Goal: Task Accomplishment & Management: Complete application form

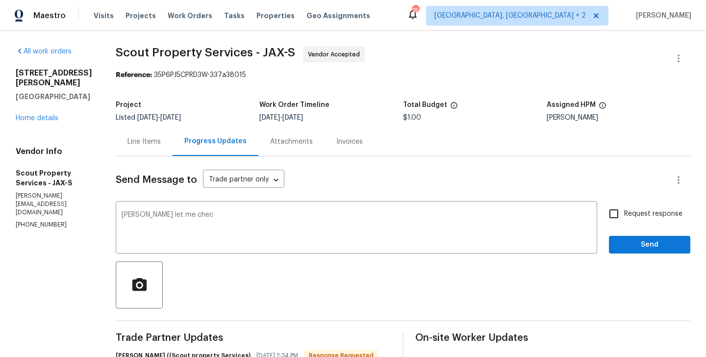
click at [146, 141] on div "Line Items" at bounding box center [143, 142] width 33 height 10
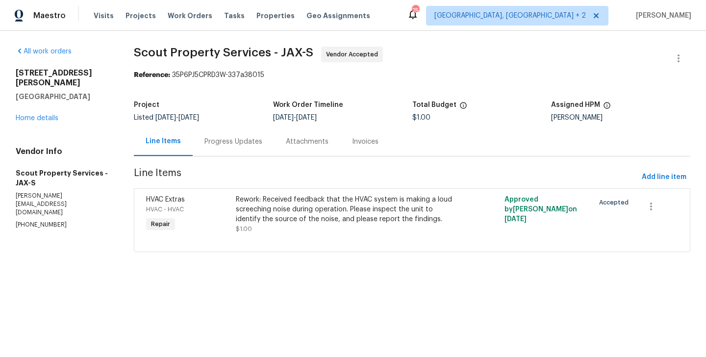
click at [215, 132] on div "Progress Updates" at bounding box center [233, 141] width 81 height 29
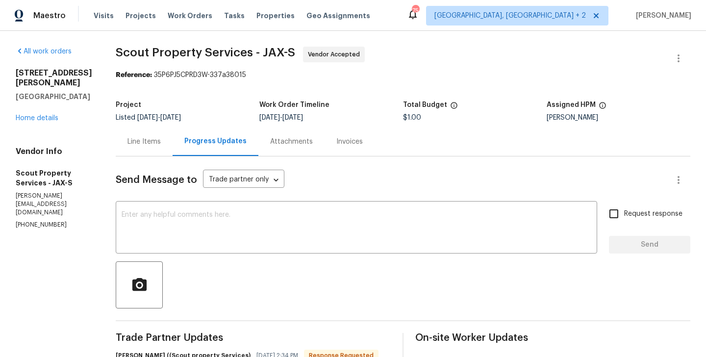
click at [134, 147] on div "Line Items" at bounding box center [144, 141] width 57 height 29
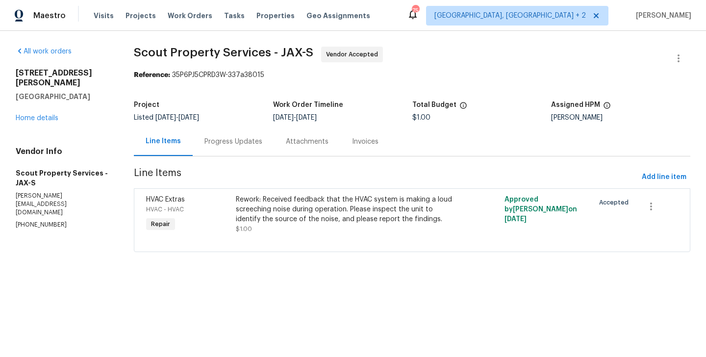
click at [343, 217] on div "Rework: Received feedback that the HVAC system is making a loud screeching nois…" at bounding box center [345, 209] width 218 height 29
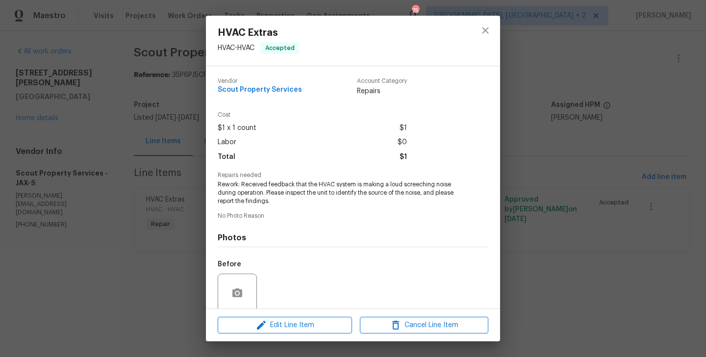
scroll to position [78, 0]
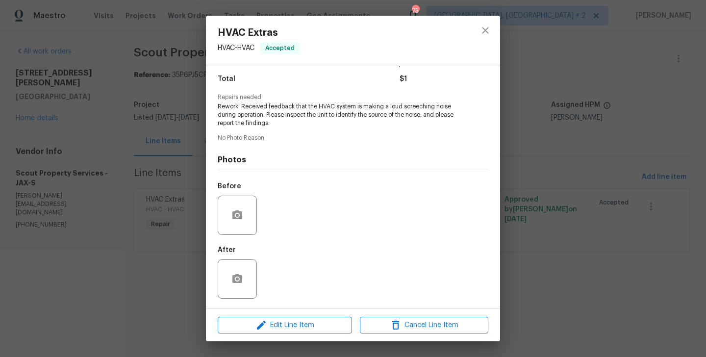
click at [117, 225] on div "HVAC Extras HVAC - HVAC Accepted Vendor Scout Property Services Account Categor…" at bounding box center [353, 178] width 706 height 357
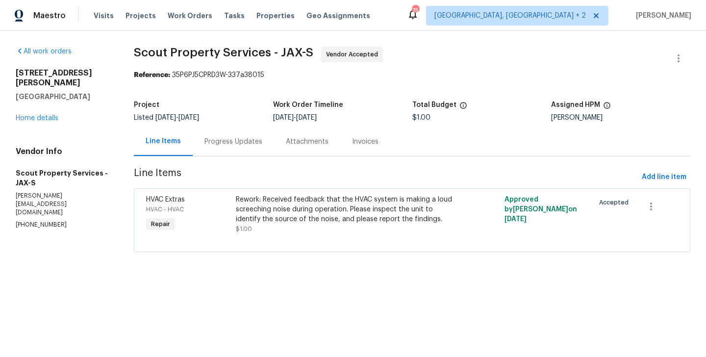
click at [230, 156] on div "Line Items Progress Updates Attachments Invoices" at bounding box center [412, 141] width 556 height 29
click at [235, 145] on div "Progress Updates" at bounding box center [233, 142] width 58 height 10
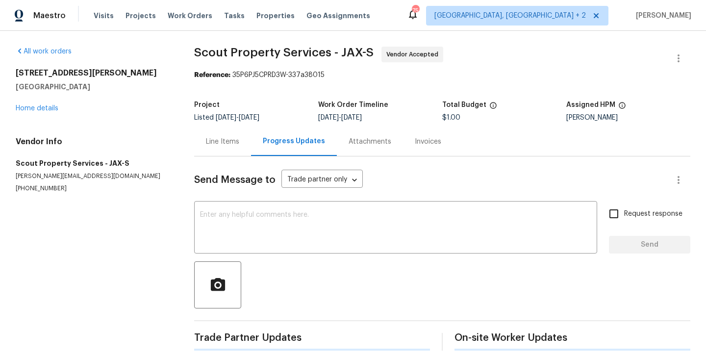
scroll to position [201, 0]
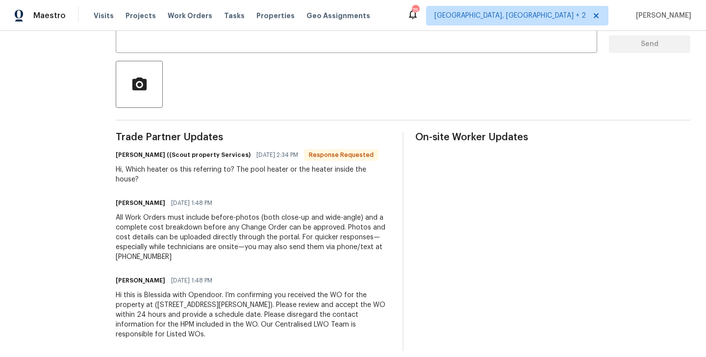
click at [116, 153] on h6 "[PERSON_NAME] ((Scout property Services)" at bounding box center [183, 155] width 135 height 10
copy h6 "[PERSON_NAME]"
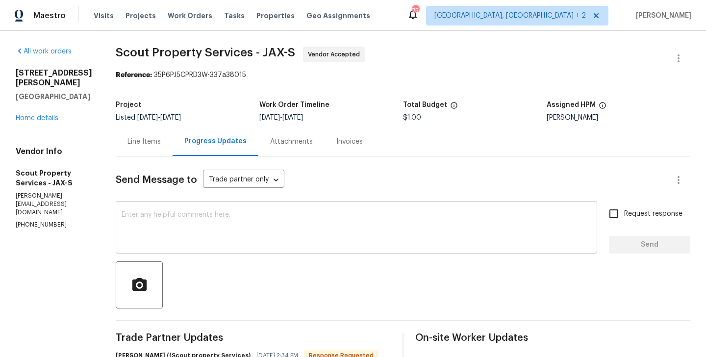
click at [144, 221] on textarea at bounding box center [357, 228] width 470 height 34
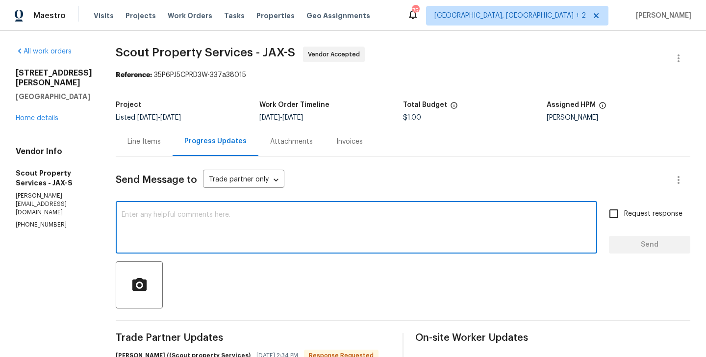
paste textarea "[PERSON_NAME]"
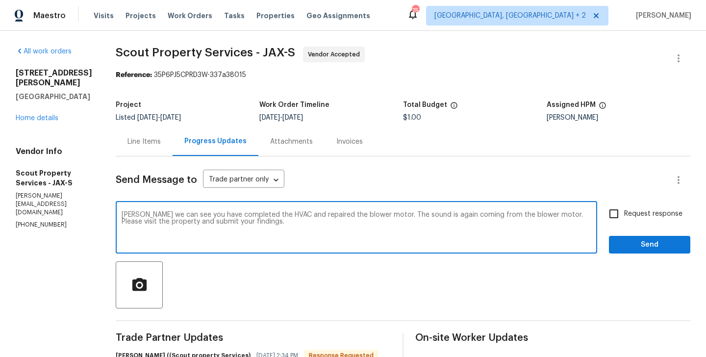
type textarea "[PERSON_NAME] we can see you have completed the HVAC and repaired the blower mo…"
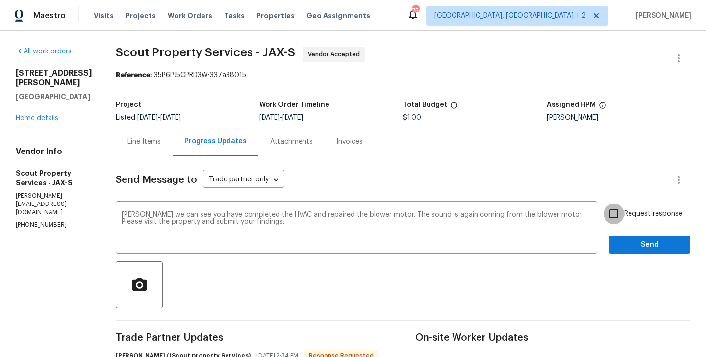
click at [620, 209] on input "Request response" at bounding box center [614, 213] width 21 height 21
checkbox input "true"
click at [624, 240] on span "Send" at bounding box center [650, 245] width 66 height 12
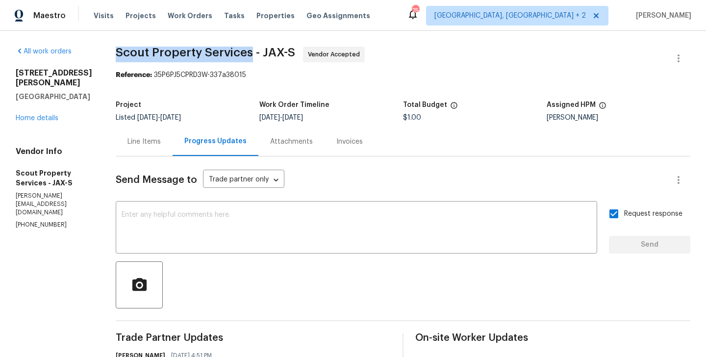
drag, startPoint x: 110, startPoint y: 54, endPoint x: 243, endPoint y: 54, distance: 132.4
click at [243, 54] on span "Scout Property Services - JAX-S" at bounding box center [205, 53] width 179 height 12
copy span "Scout Property Services"
click at [49, 122] on link "Home details" at bounding box center [37, 118] width 43 height 7
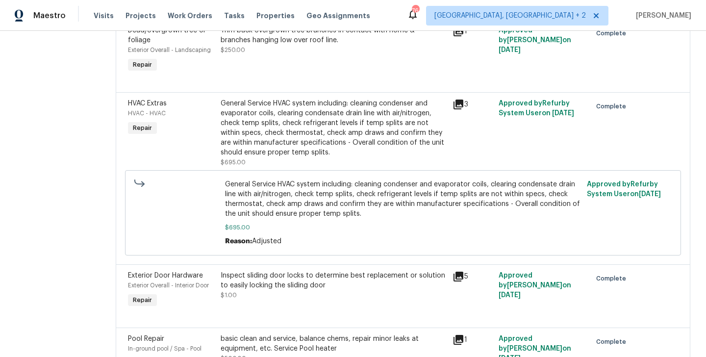
scroll to position [427, 0]
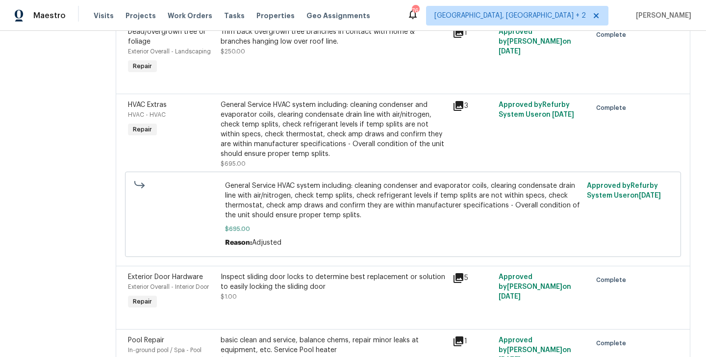
click at [321, 122] on div "General Service HVAC system including: cleaning condenser and evaporator coils,…" at bounding box center [334, 129] width 226 height 59
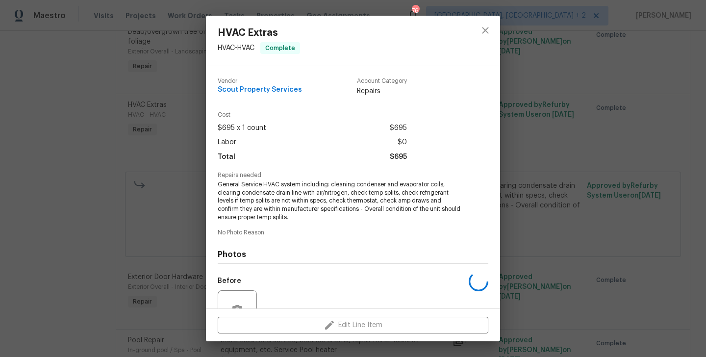
scroll to position [95, 0]
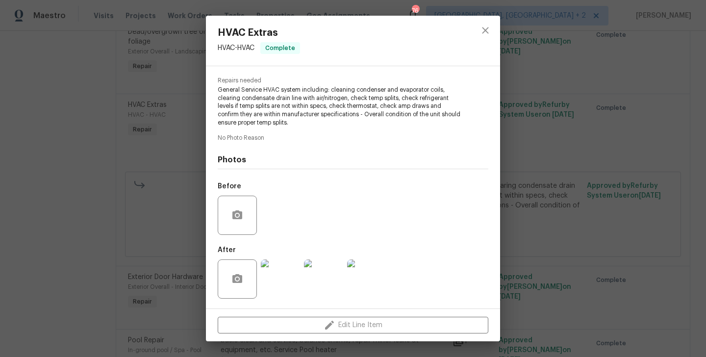
click at [291, 120] on span "General Service HVAC system including: cleaning condenser and evaporator coils,…" at bounding box center [340, 106] width 244 height 41
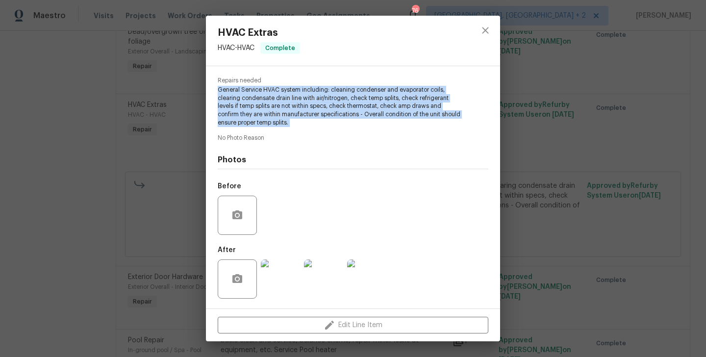
click at [291, 120] on span "General Service HVAC system including: cleaning condenser and evaporator coils,…" at bounding box center [340, 106] width 244 height 41
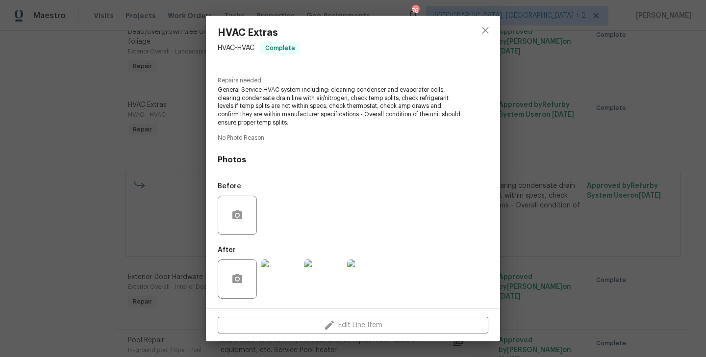
click at [578, 152] on div "HVAC Extras HVAC - HVAC Complete Vendor Scout Property Services Account Categor…" at bounding box center [353, 178] width 706 height 357
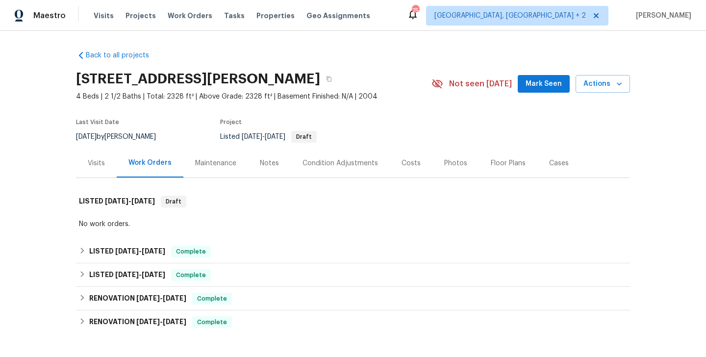
scroll to position [127, 0]
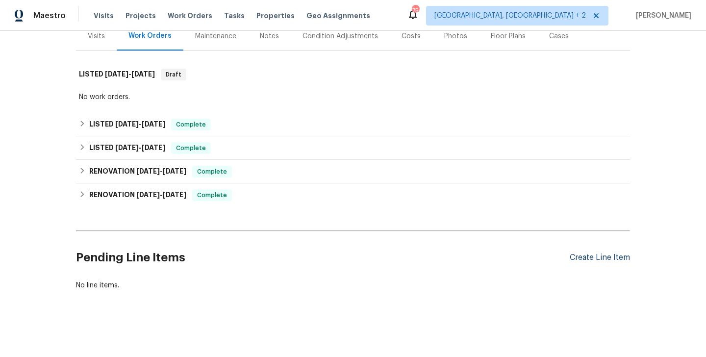
click at [595, 257] on div "Create Line Item" at bounding box center [600, 257] width 60 height 9
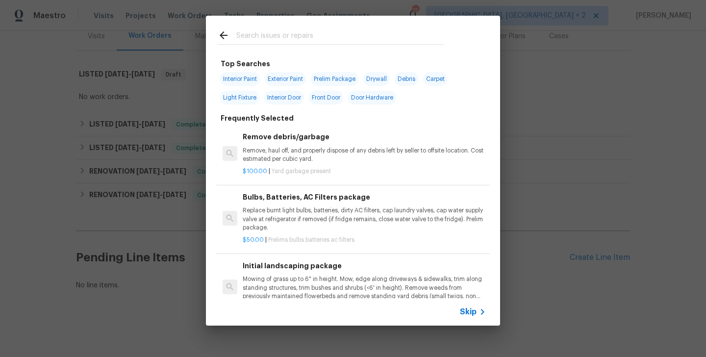
click at [470, 306] on div "Skip" at bounding box center [474, 312] width 28 height 12
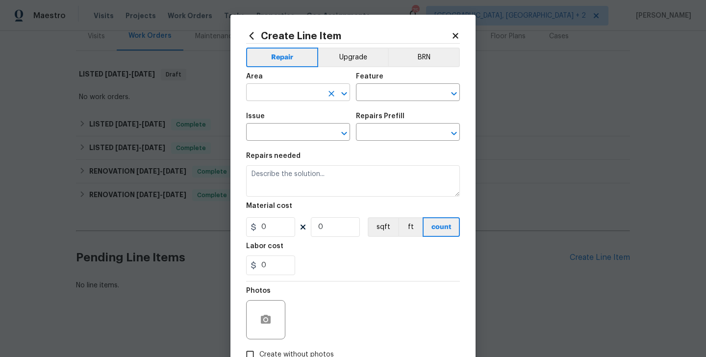
click at [266, 89] on input "text" at bounding box center [284, 93] width 76 height 15
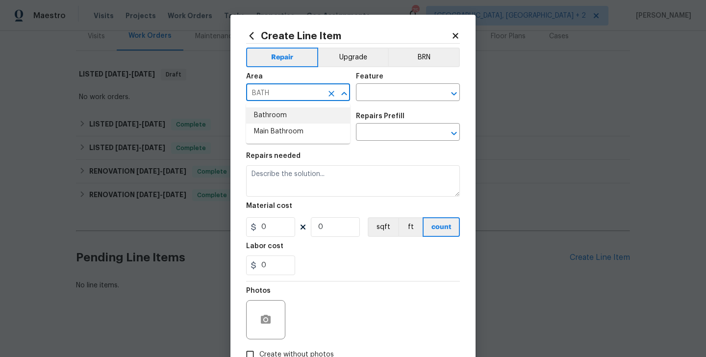
click at [277, 117] on li "Bathroom" at bounding box center [298, 115] width 104 height 16
type input "Bathroom"
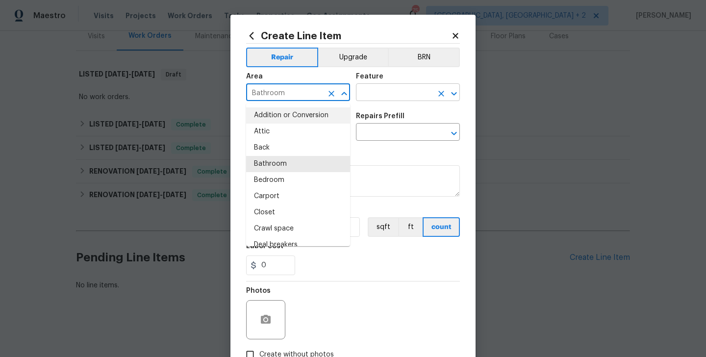
click at [379, 92] on input "text" at bounding box center [394, 93] width 76 height 15
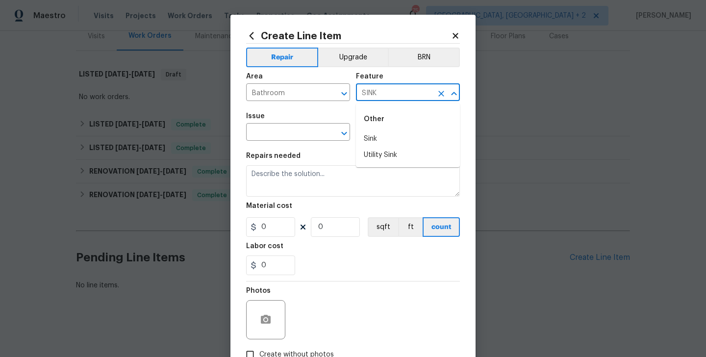
click at [379, 134] on li "Sink" at bounding box center [408, 139] width 104 height 16
type input "Sink"
click at [262, 134] on input "text" at bounding box center [284, 133] width 76 height 15
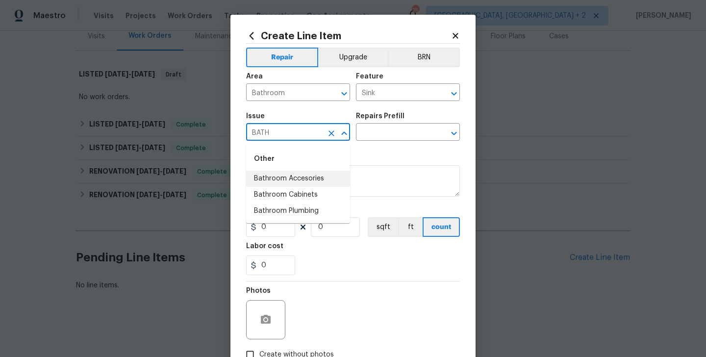
click at [283, 175] on li "Bathroom Accesories" at bounding box center [298, 179] width 104 height 16
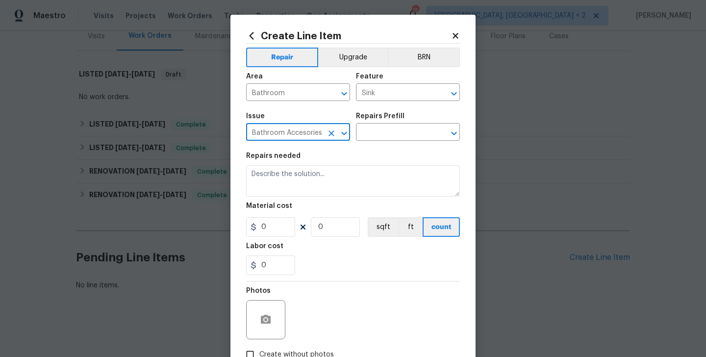
type input "Bathroom Accesories"
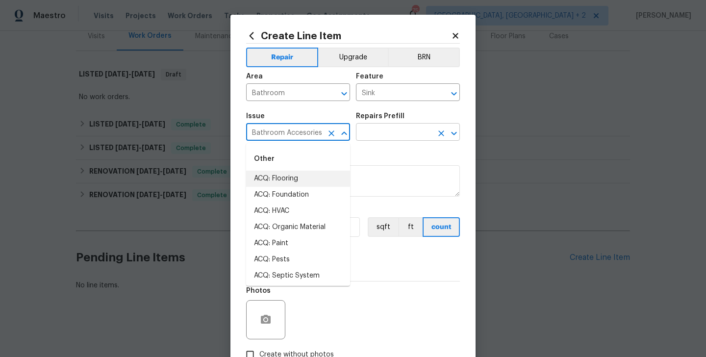
click at [403, 131] on input "text" at bounding box center [394, 133] width 76 height 15
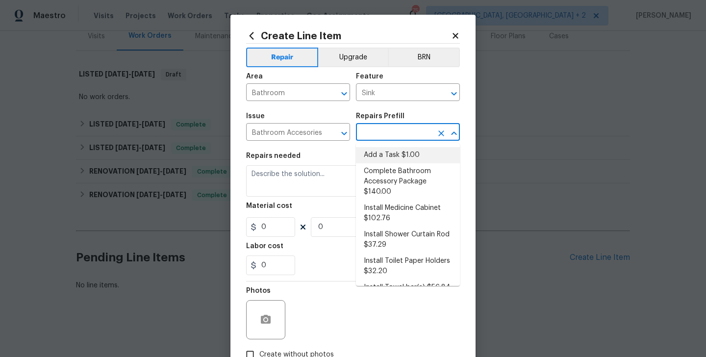
click at [403, 151] on li "Add a Task $1.00" at bounding box center [408, 155] width 104 height 16
type input "Interior Trim"
type input "Add a Task $1.00"
type textarea "HPM to detail"
type input "1"
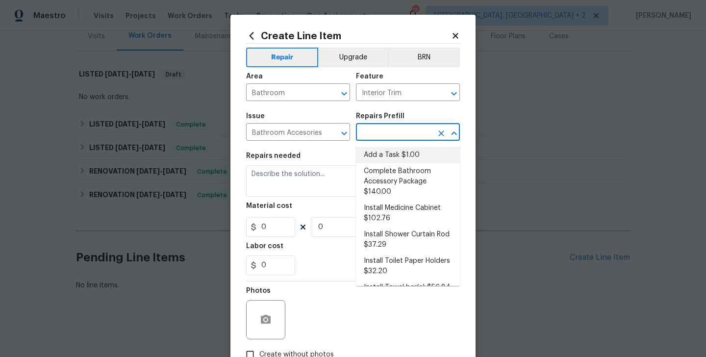
type input "1"
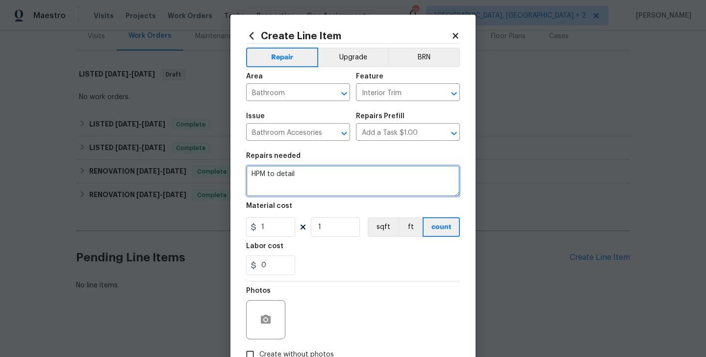
click at [298, 176] on textarea "HPM to detail" at bounding box center [353, 180] width 214 height 31
paste textarea "Received feedback that the upstairs bathroom sink drain is damaged. Please insp…"
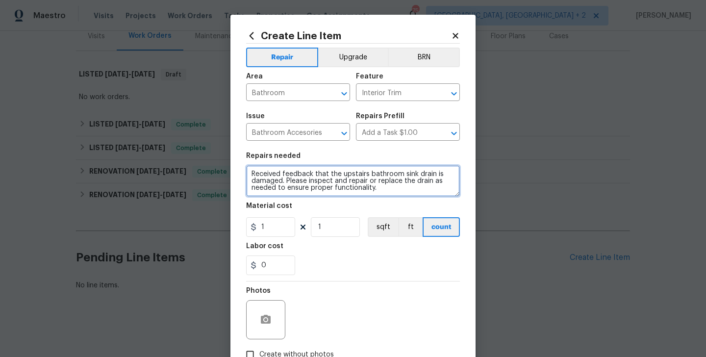
type textarea "Received feedback that the upstairs bathroom sink drain is damaged. Please insp…"
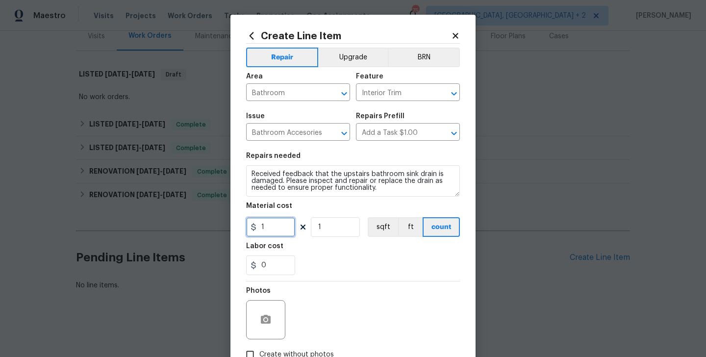
click at [277, 227] on input "1" at bounding box center [270, 227] width 49 height 20
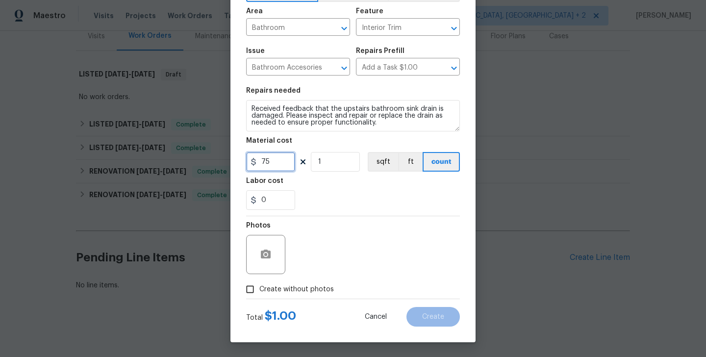
type input "75"
click at [301, 286] on span "Create without photos" at bounding box center [296, 289] width 75 height 10
click at [259, 286] on input "Create without photos" at bounding box center [250, 289] width 19 height 19
checkbox input "true"
click at [337, 253] on textarea at bounding box center [376, 254] width 167 height 39
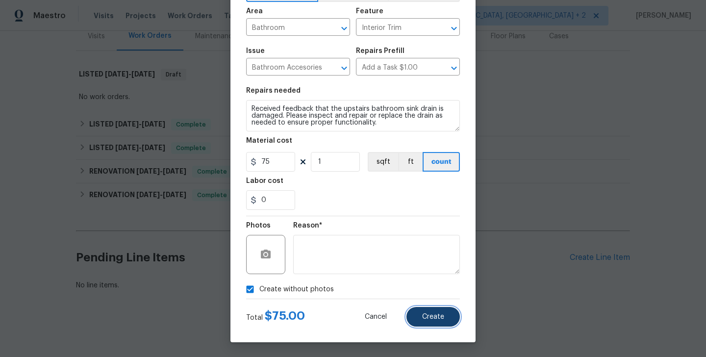
click at [437, 309] on button "Create" at bounding box center [432, 317] width 53 height 20
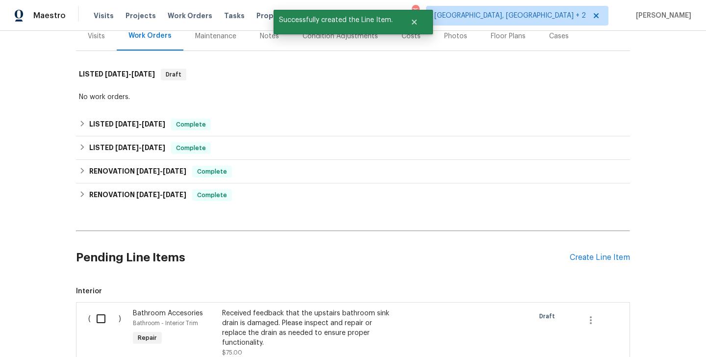
scroll to position [258, 0]
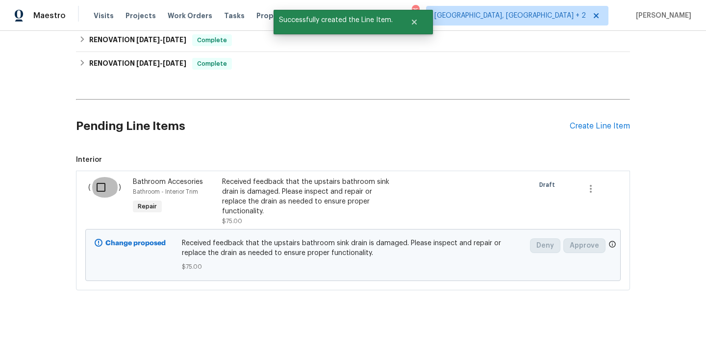
click at [103, 190] on input "checkbox" at bounding box center [105, 187] width 28 height 21
checkbox input "true"
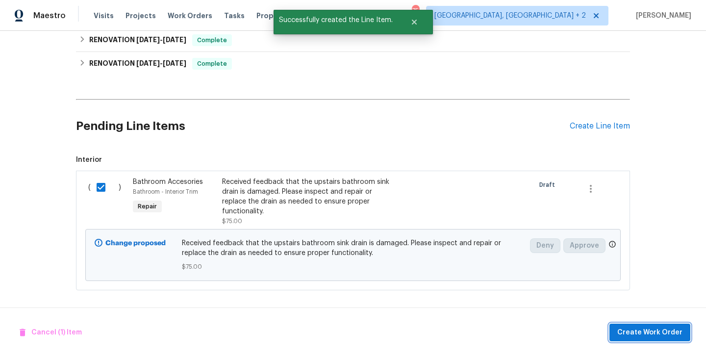
click at [673, 330] on span "Create Work Order" at bounding box center [649, 333] width 65 height 12
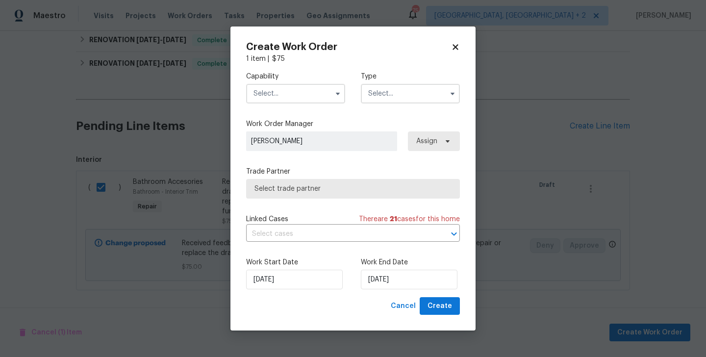
click at [284, 93] on input "text" at bounding box center [295, 94] width 99 height 20
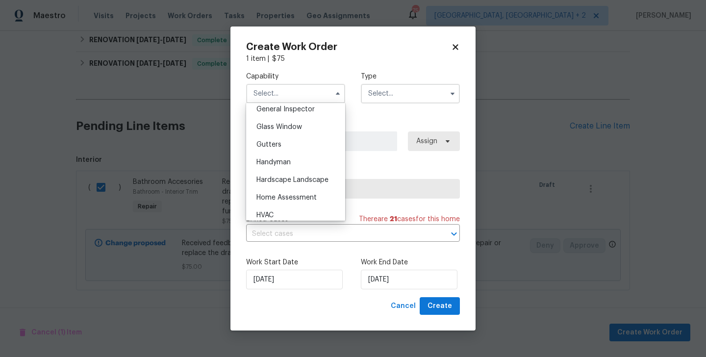
scroll to position [493, 0]
click at [308, 163] on div "Handyman" at bounding box center [296, 160] width 94 height 18
type input "Handyman"
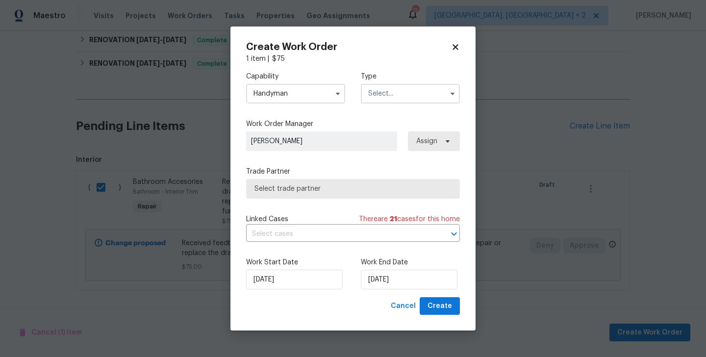
click at [375, 84] on input "text" at bounding box center [410, 94] width 99 height 20
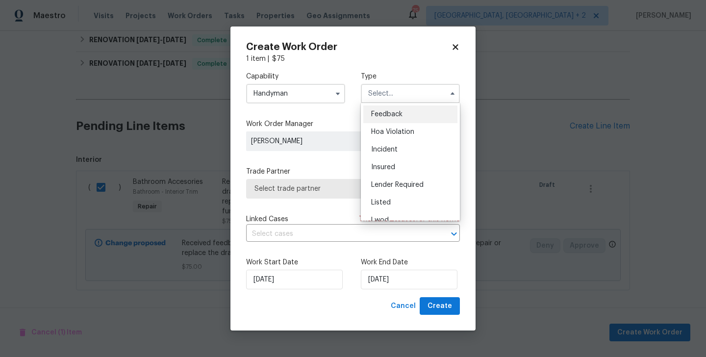
click at [393, 116] on span "Feedback" at bounding box center [386, 114] width 31 height 7
type input "Feedback"
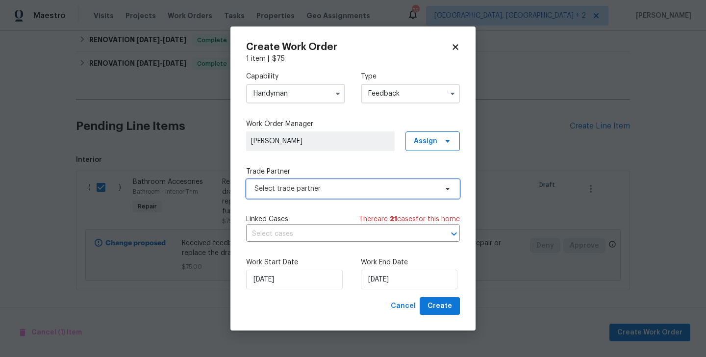
click at [304, 196] on span "Select trade partner" at bounding box center [353, 189] width 214 height 20
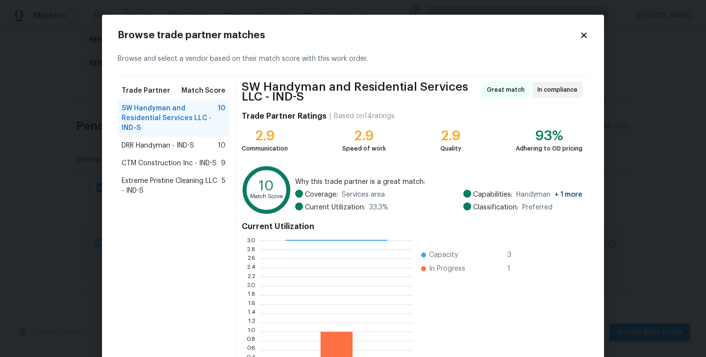
scroll to position [79, 0]
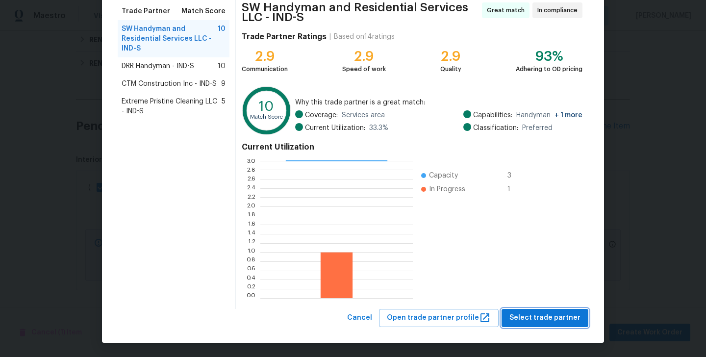
click at [556, 322] on span "Select trade partner" at bounding box center [544, 318] width 71 height 12
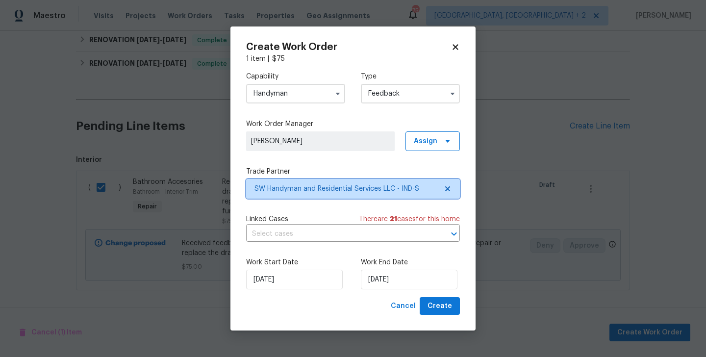
scroll to position [0, 0]
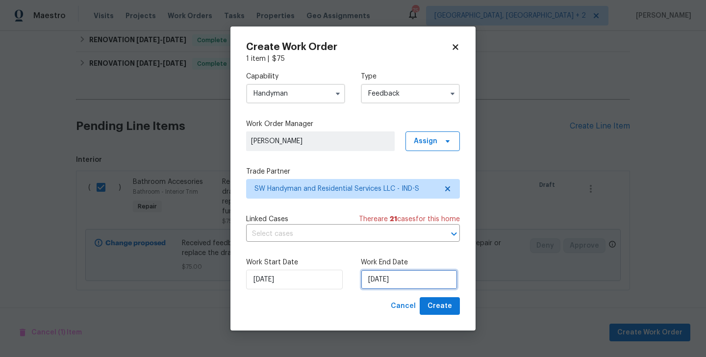
click at [411, 275] on input "16/09/2025" at bounding box center [409, 280] width 97 height 20
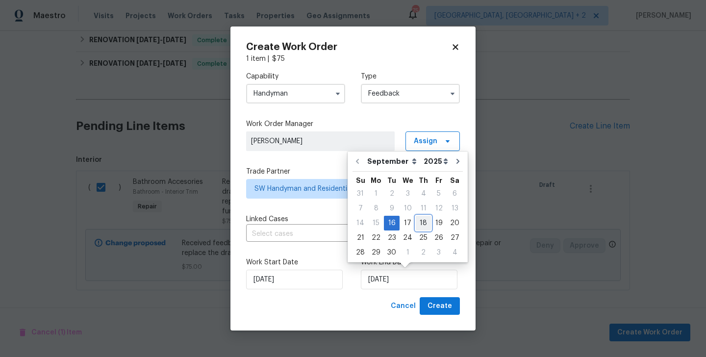
click at [420, 219] on div "18" at bounding box center [423, 223] width 15 height 14
type input "18/09/2025"
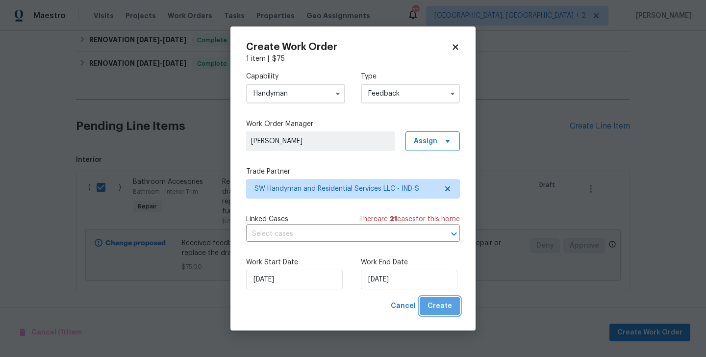
click at [433, 314] on button "Create" at bounding box center [440, 306] width 40 height 18
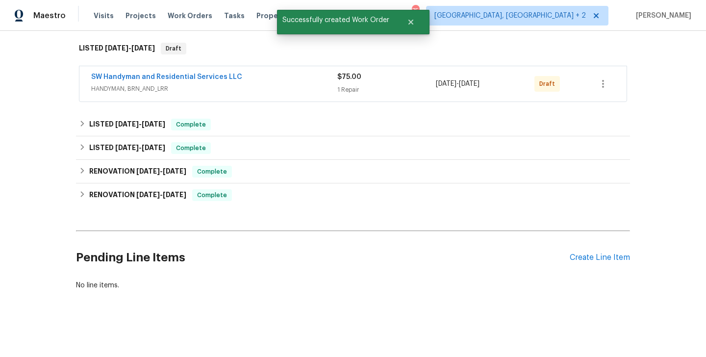
scroll to position [153, 0]
click at [222, 76] on link "SW Handyman and Residential Services LLC" at bounding box center [166, 77] width 151 height 7
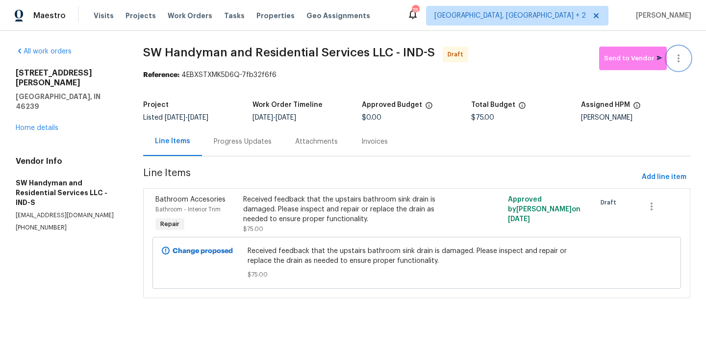
click at [685, 51] on button "button" at bounding box center [679, 59] width 24 height 24
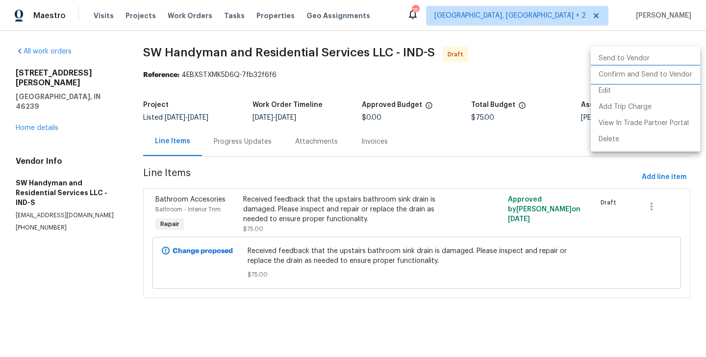
click at [685, 67] on li "Confirm and Send to Vendor" at bounding box center [645, 75] width 109 height 16
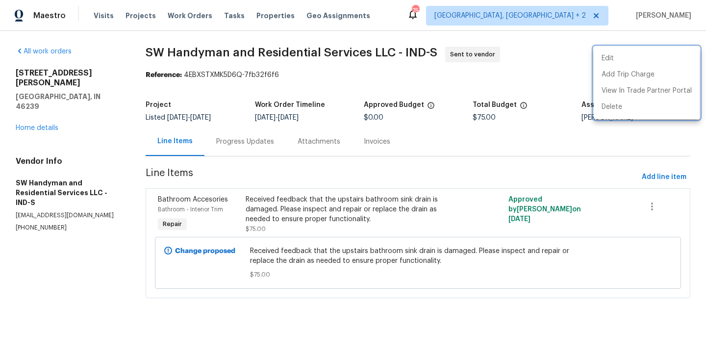
click at [231, 134] on div at bounding box center [353, 178] width 706 height 357
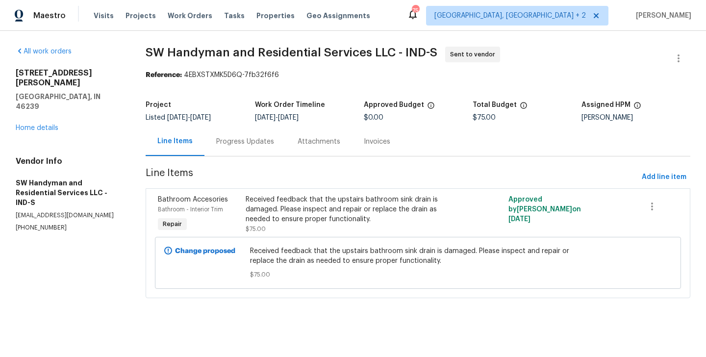
click at [234, 140] on div "Progress Updates" at bounding box center [245, 142] width 58 height 10
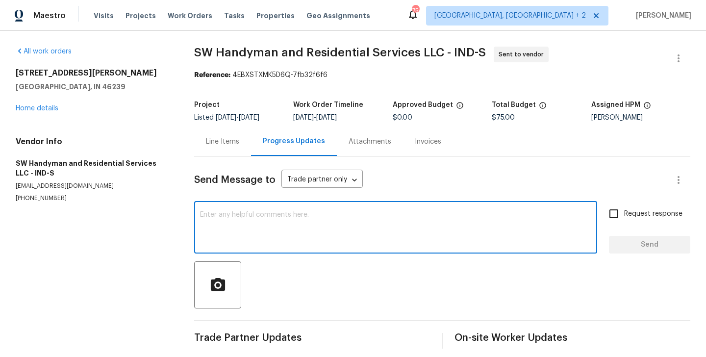
click at [277, 215] on textarea at bounding box center [395, 228] width 391 height 34
paste textarea "Hi this is Blessida with Opendoor. I’m confirming you received the WO for the p…"
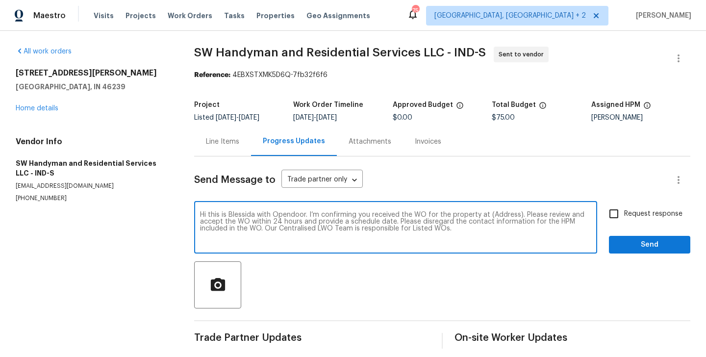
click at [506, 215] on textarea "Hi this is Blessida with Opendoor. I’m confirming you received the WO for the p…" at bounding box center [395, 228] width 391 height 34
paste textarea "3445 Brandenburg Blvd, Indianapolis, IN 46239"
type textarea "Hi this is Blessida with Opendoor. I’m confirming you received the WO for the p…"
click at [616, 216] on input "Request response" at bounding box center [614, 213] width 21 height 21
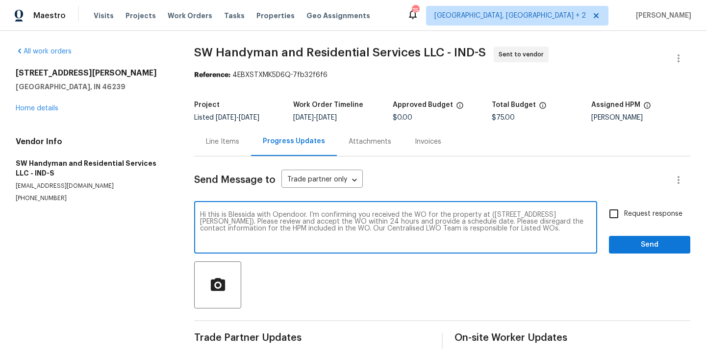
checkbox input "true"
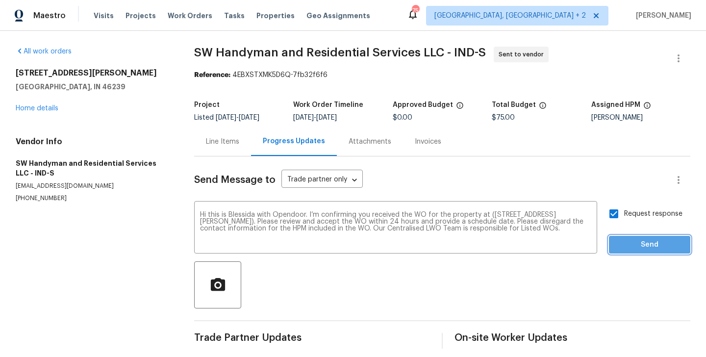
click at [630, 244] on span "Send" at bounding box center [650, 245] width 66 height 12
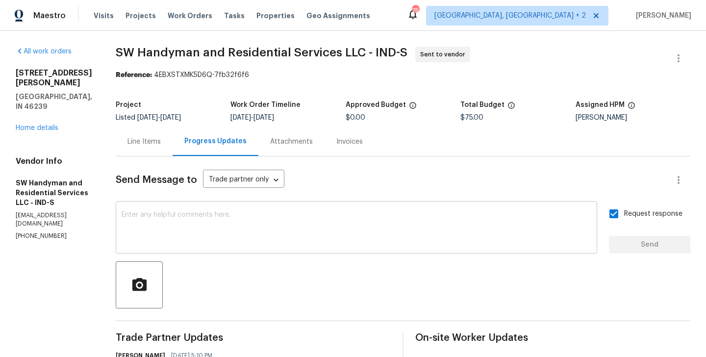
click at [276, 250] on div "x ​" at bounding box center [356, 228] width 481 height 50
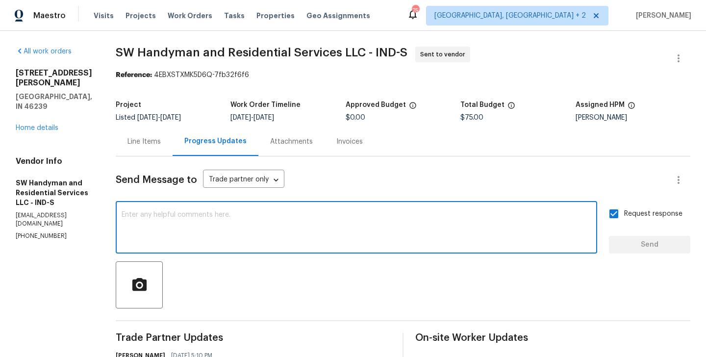
paste textarea "All Work Orders must include before-photos (both close-up and wide-angle) and a…"
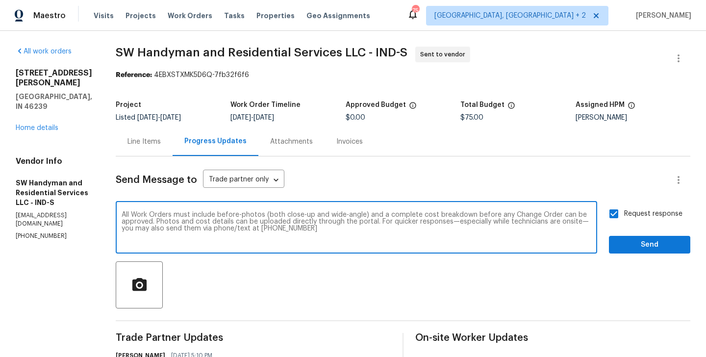
scroll to position [85, 0]
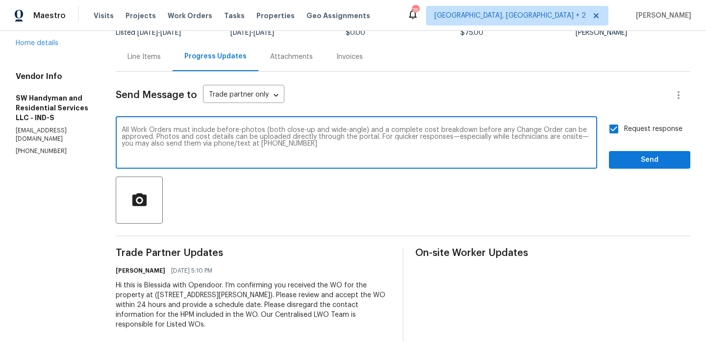
type textarea "All Work Orders must include before-photos (both close-up and wide-angle) and a…"
click at [653, 159] on span "Send" at bounding box center [650, 160] width 66 height 12
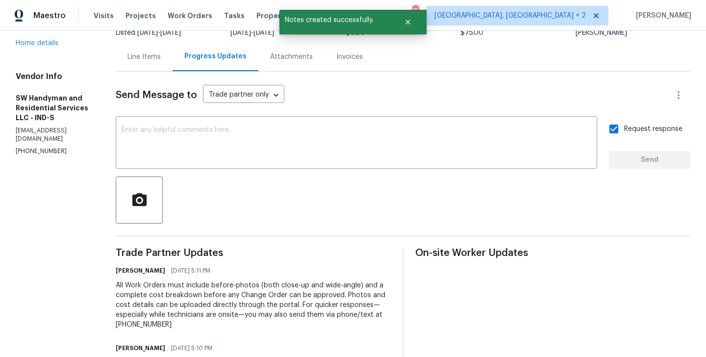
scroll to position [0, 0]
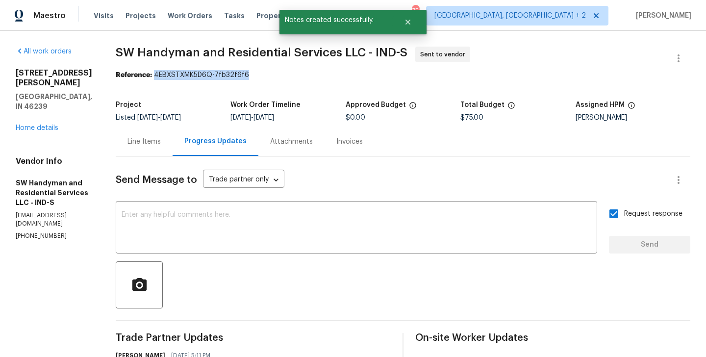
drag, startPoint x: 153, startPoint y: 76, endPoint x: 284, endPoint y: 76, distance: 131.4
click at [284, 76] on div "Reference: 4EBXSTXMK5D6Q-7fb32f6f6" at bounding box center [403, 75] width 575 height 10
copy div "4EBXSTXMK5D6Q-7fb32f6f6"
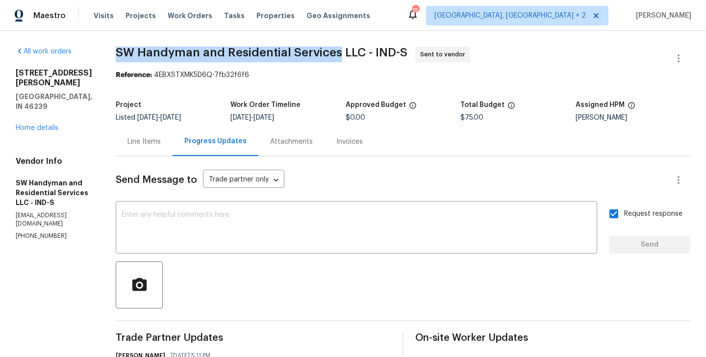
drag, startPoint x: 115, startPoint y: 52, endPoint x: 337, endPoint y: 53, distance: 222.6
click at [337, 53] on div "All work orders 3445 Brandenburg Blvd Indianapolis, IN 46239 Home details Vendo…" at bounding box center [353, 275] width 706 height 488
copy span "SW Handyman and Residential Services"
click at [44, 125] on link "Home details" at bounding box center [37, 128] width 43 height 7
